Goal: Book appointment/travel/reservation

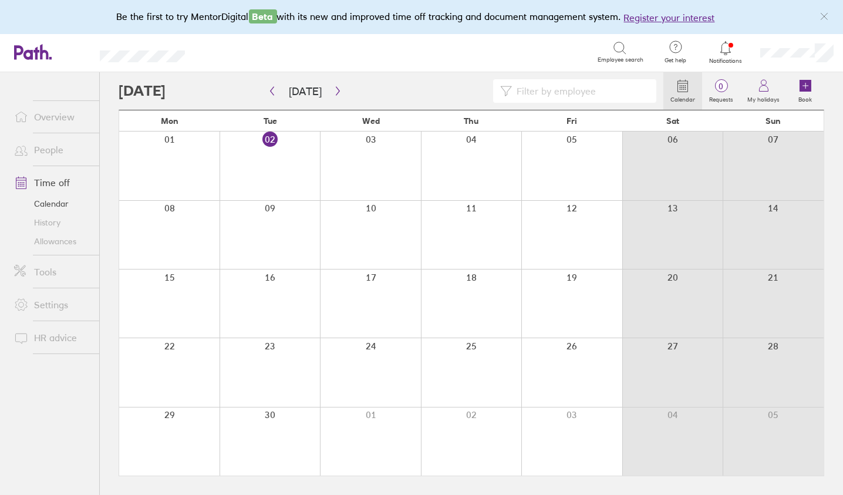
click at [288, 363] on div at bounding box center [270, 372] width 101 height 68
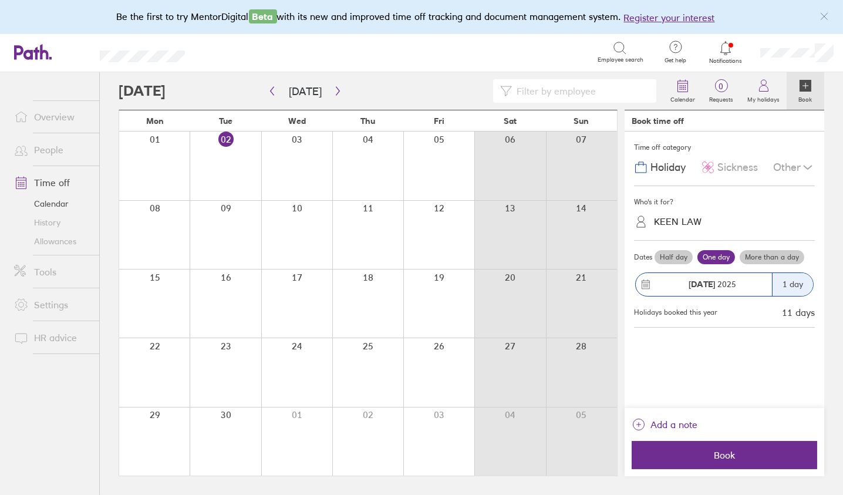
click at [798, 279] on div "1 day" at bounding box center [792, 284] width 41 height 23
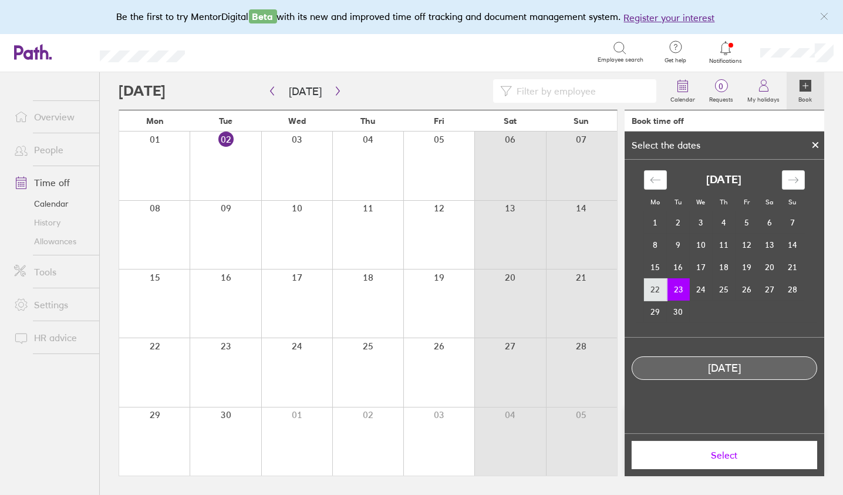
click at [654, 289] on td "22" at bounding box center [655, 289] width 23 height 22
click at [722, 452] on span "Select" at bounding box center [724, 455] width 169 height 11
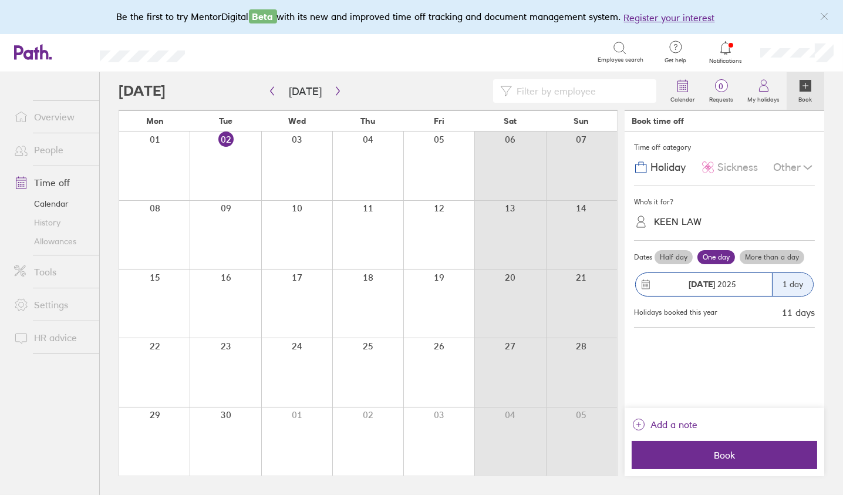
click at [792, 282] on div "1 day" at bounding box center [792, 284] width 41 height 23
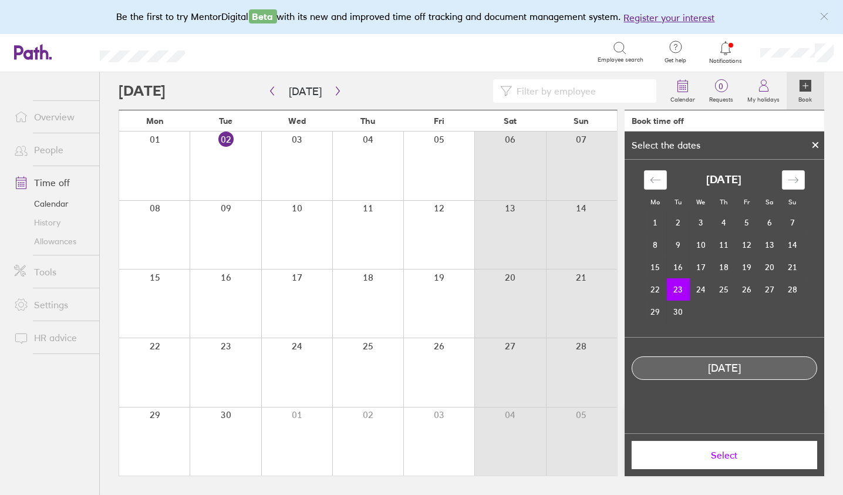
click at [813, 142] on icon at bounding box center [816, 145] width 8 height 7
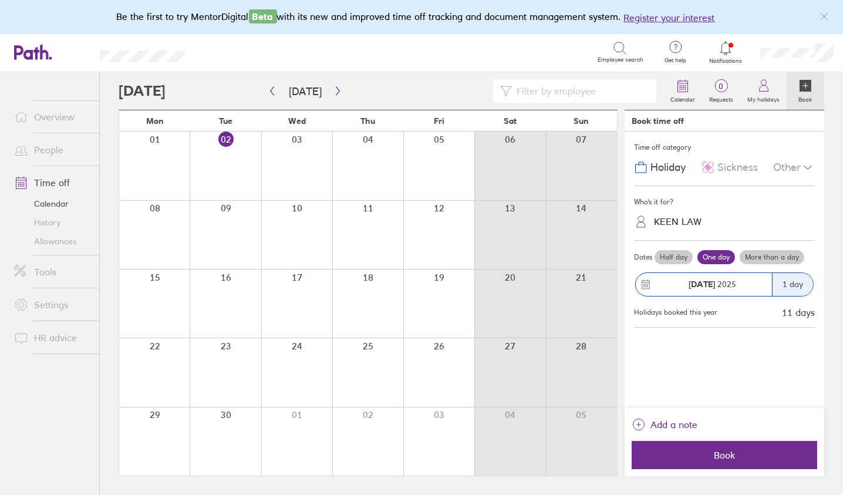
click at [782, 253] on label "More than a day" at bounding box center [772, 257] width 65 height 14
click at [0, 0] on input "More than a day" at bounding box center [0, 0] width 0 height 0
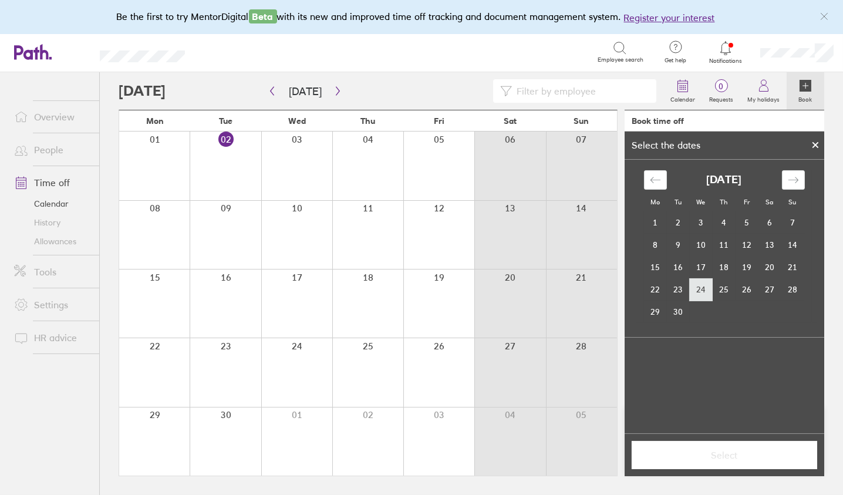
click at [701, 289] on td "24" at bounding box center [701, 289] width 23 height 22
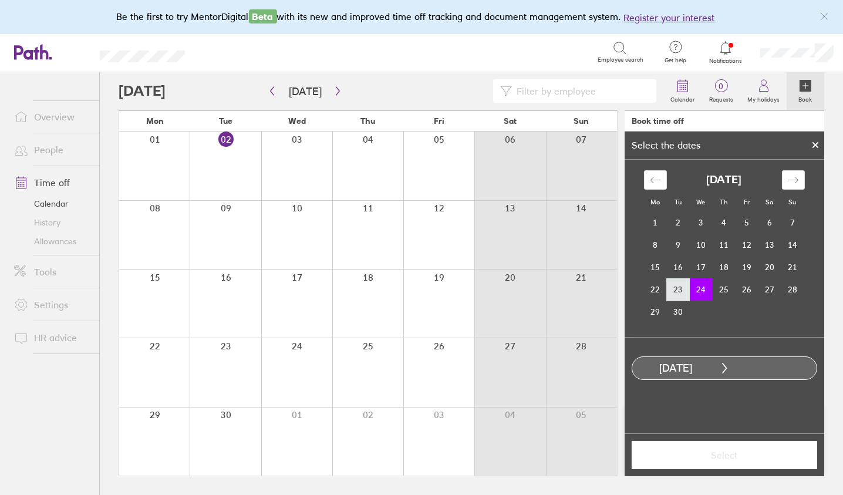
click at [681, 288] on td "23" at bounding box center [678, 289] width 23 height 22
click at [705, 285] on td "24" at bounding box center [701, 289] width 23 height 22
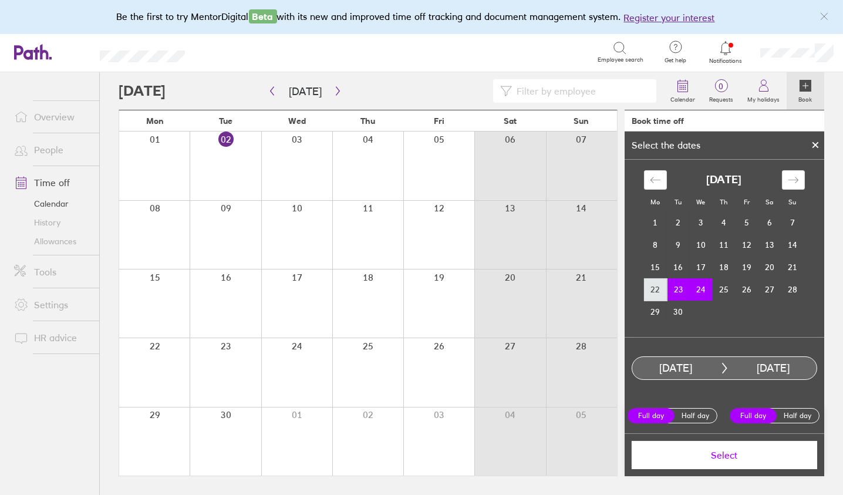
click at [652, 292] on td "22" at bounding box center [655, 289] width 23 height 22
click at [677, 290] on td "23" at bounding box center [678, 289] width 23 height 22
click at [707, 289] on td "24" at bounding box center [701, 289] width 23 height 22
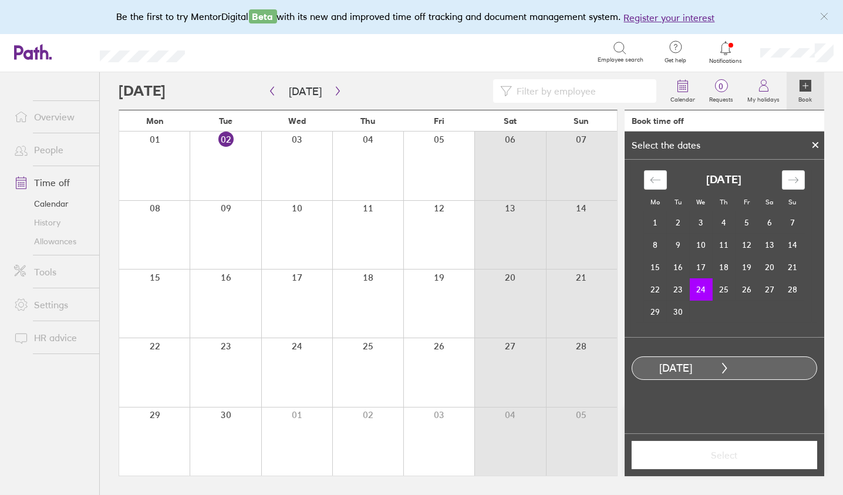
click at [816, 142] on icon at bounding box center [816, 145] width 8 height 7
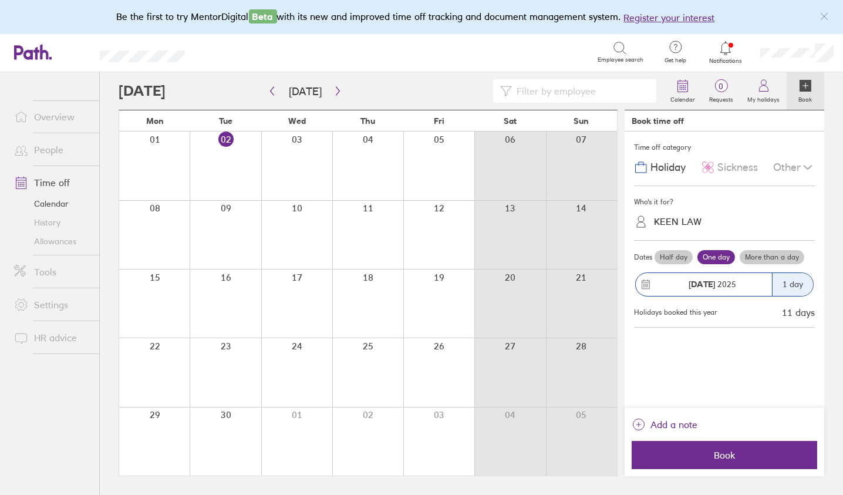
click at [759, 254] on label "More than a day" at bounding box center [772, 257] width 65 height 14
click at [0, 0] on input "More than a day" at bounding box center [0, 0] width 0 height 0
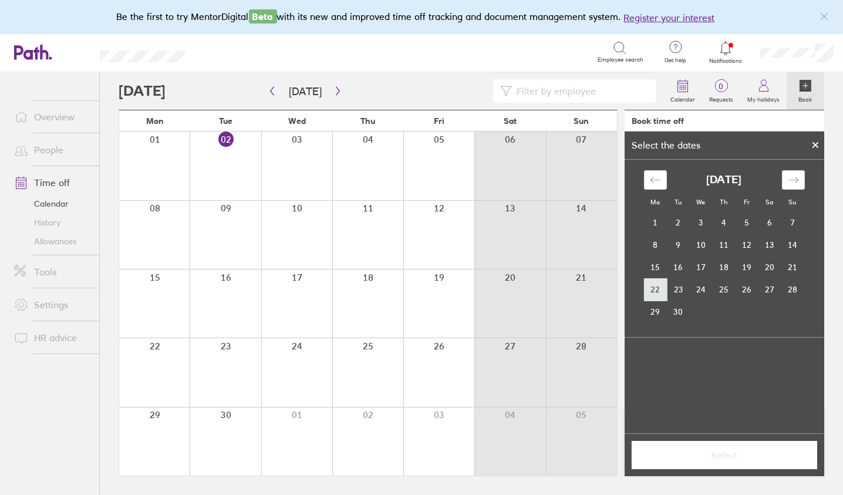
click at [656, 287] on td "22" at bounding box center [655, 289] width 23 height 22
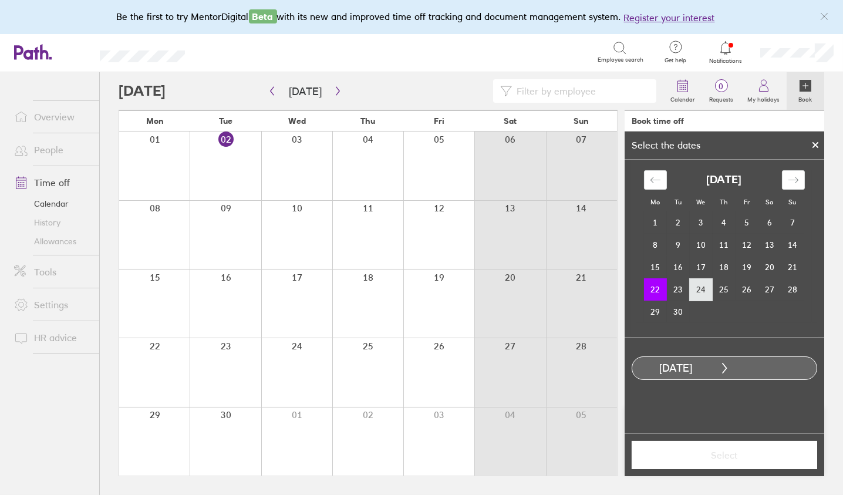
click at [701, 286] on td "24" at bounding box center [701, 289] width 23 height 22
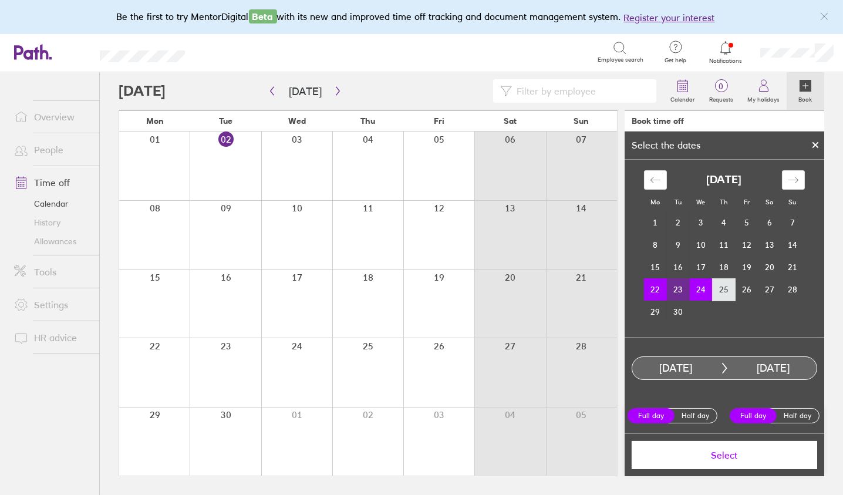
click at [725, 287] on td "25" at bounding box center [724, 289] width 23 height 22
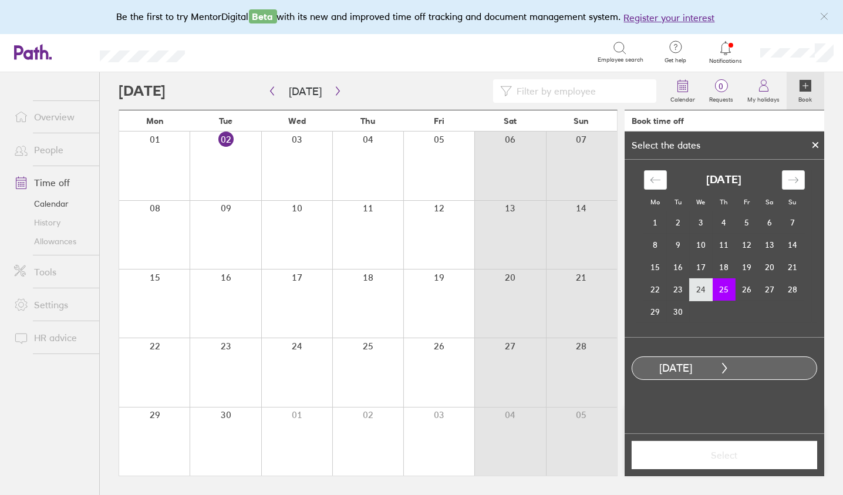
click at [698, 292] on td "24" at bounding box center [701, 289] width 23 height 22
click at [750, 287] on td "26" at bounding box center [747, 289] width 23 height 22
